Goal: Task Accomplishment & Management: Use online tool/utility

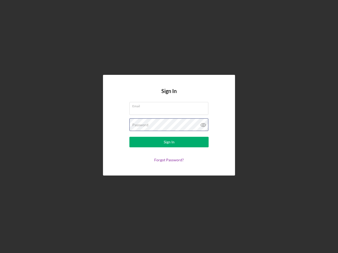
click at [169, 127] on div "Password" at bounding box center [168, 125] width 79 height 13
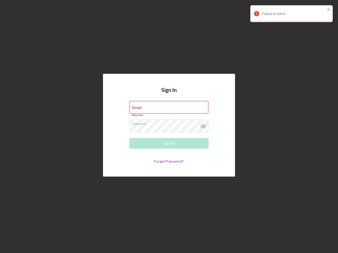
click at [203, 125] on icon at bounding box center [203, 126] width 13 height 13
